Goal: Task Accomplishment & Management: Manage account settings

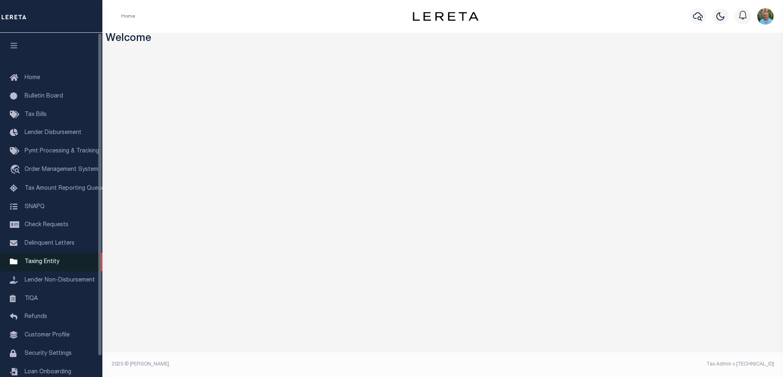
click at [45, 264] on span "Taxing Entity" at bounding box center [42, 262] width 35 height 6
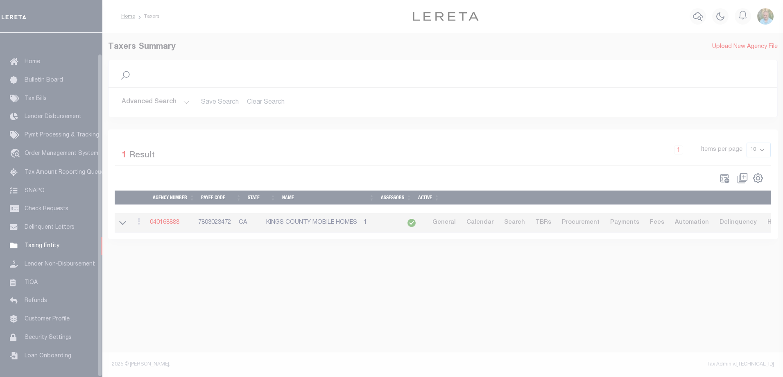
scroll to position [22, 0]
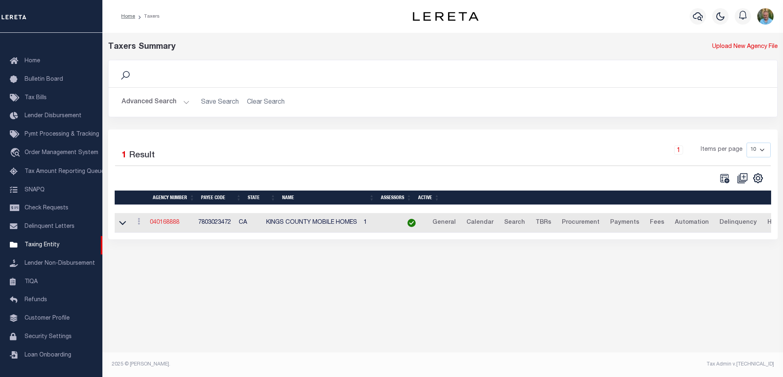
click at [174, 224] on link "040168888" at bounding box center [164, 222] width 29 height 6
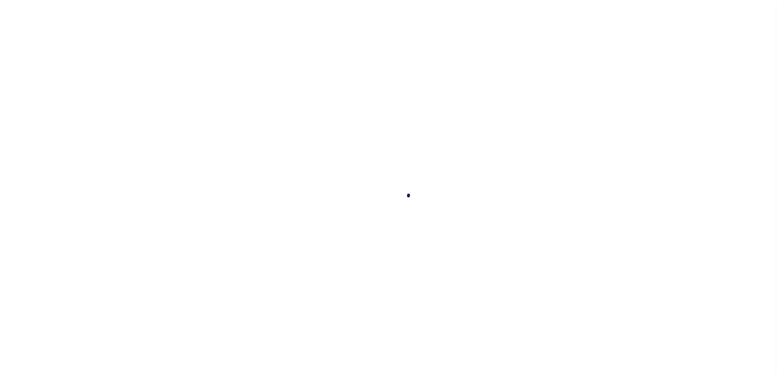
select select
checkbox input "false"
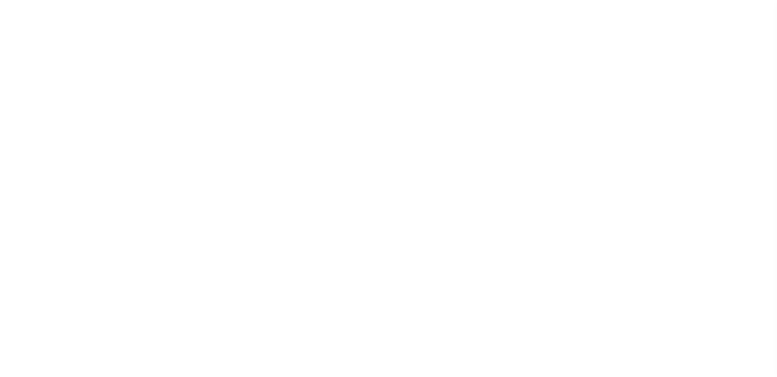
checkbox input "false"
